Goal: Complete application form

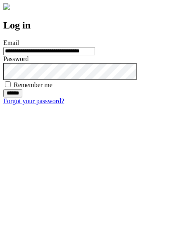
type input "**********"
click at [22, 98] on input "******" at bounding box center [12, 93] width 19 height 8
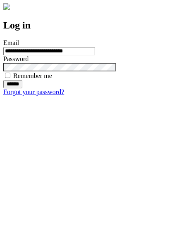
type input "**********"
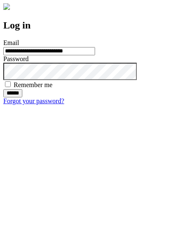
click at [22, 98] on input "******" at bounding box center [12, 93] width 19 height 8
